Goal: Information Seeking & Learning: Understand process/instructions

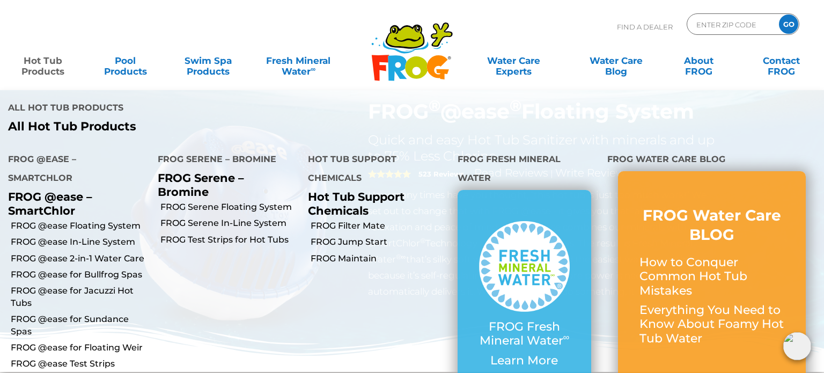
scroll to position [30, 0]
click at [65, 253] on link "FROG @ease 2-in-1 Water Care" at bounding box center [80, 259] width 139 height 12
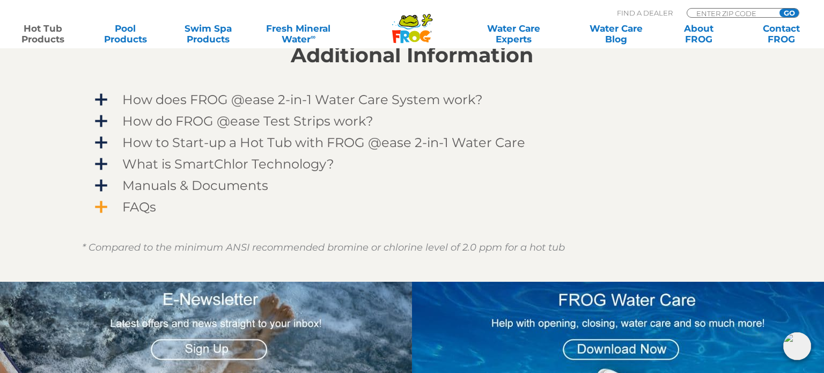
scroll to position [898, 0]
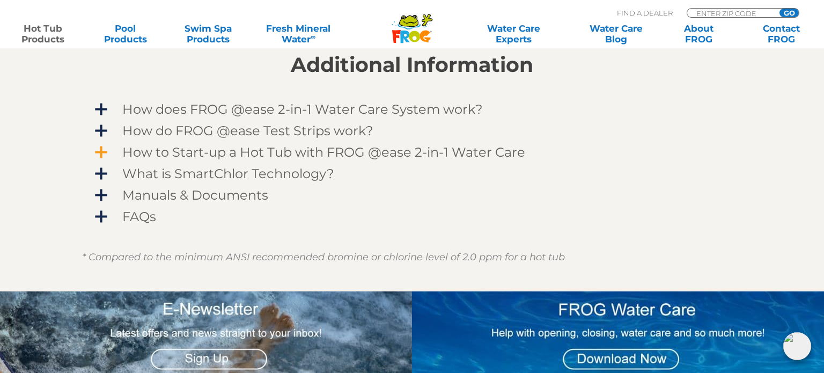
click at [107, 154] on span "How to Start-up a Hot Tub with FROG @ease 2-in-1 Water Care" at bounding box center [419, 152] width 624 height 14
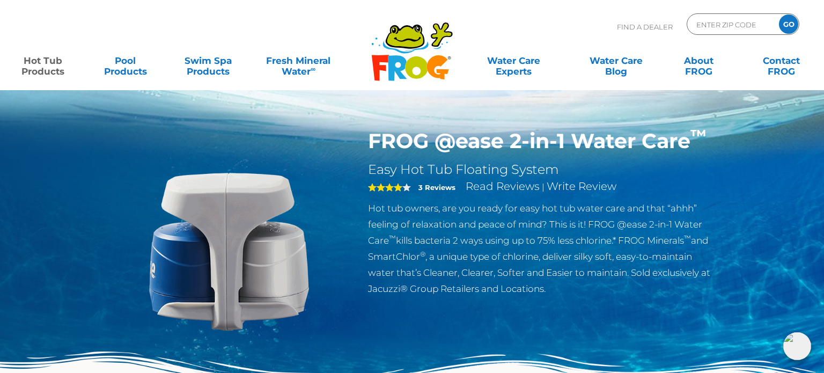
click at [754, 32] on div "ENTER ZIP CODE GO" at bounding box center [742, 23] width 113 height 21
click at [745, 26] on input "ENTER ZIP CODE" at bounding box center [731, 25] width 72 height 16
type input "80241"
click at [779, 14] on input "GO" at bounding box center [788, 23] width 19 height 19
click at [786, 21] on input "GO" at bounding box center [788, 23] width 19 height 19
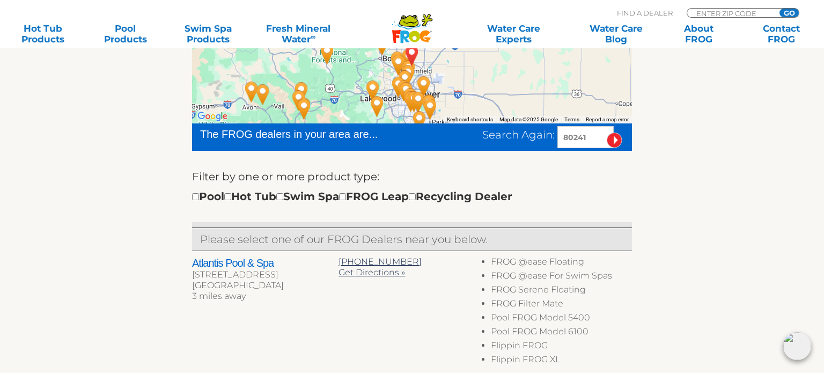
scroll to position [263, 0]
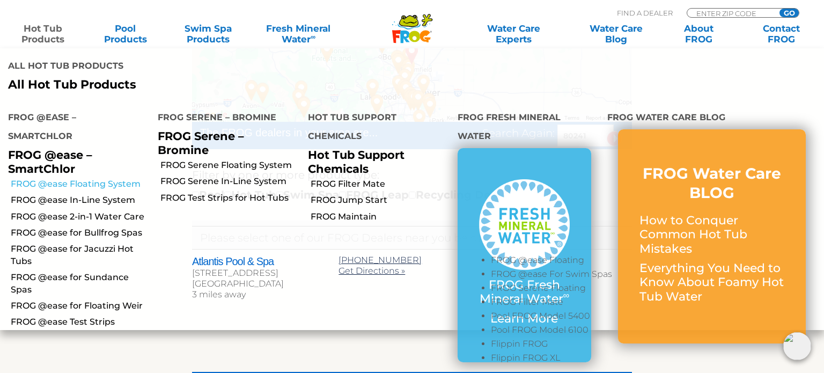
click at [53, 178] on link "FROG @ease Floating System" at bounding box center [80, 184] width 139 height 12
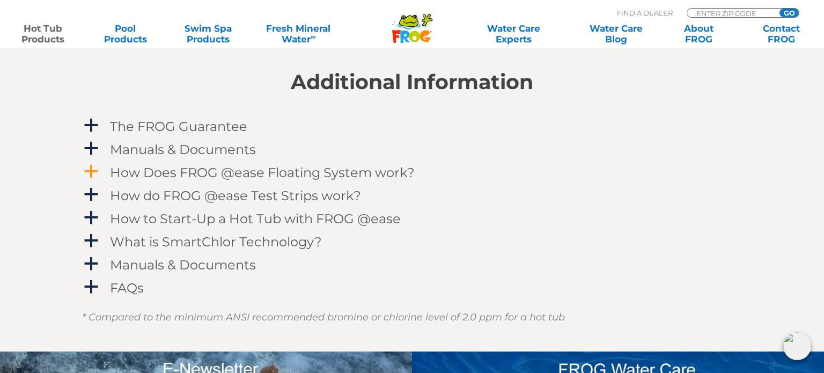
scroll to position [1075, 0]
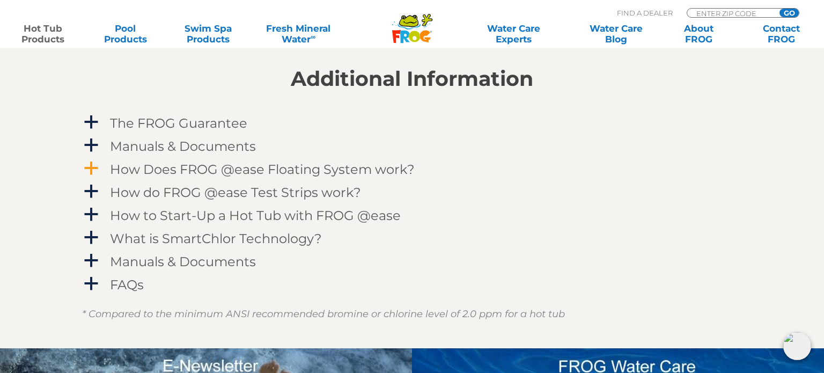
click at [95, 166] on span "a" at bounding box center [91, 168] width 16 height 16
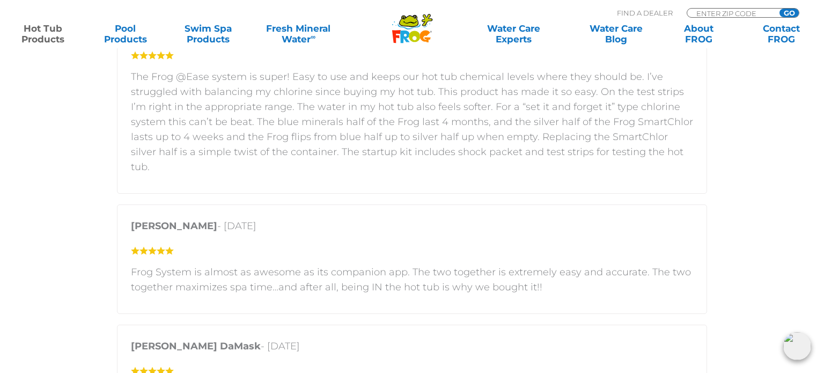
scroll to position [2249, 0]
